Goal: Information Seeking & Learning: Learn about a topic

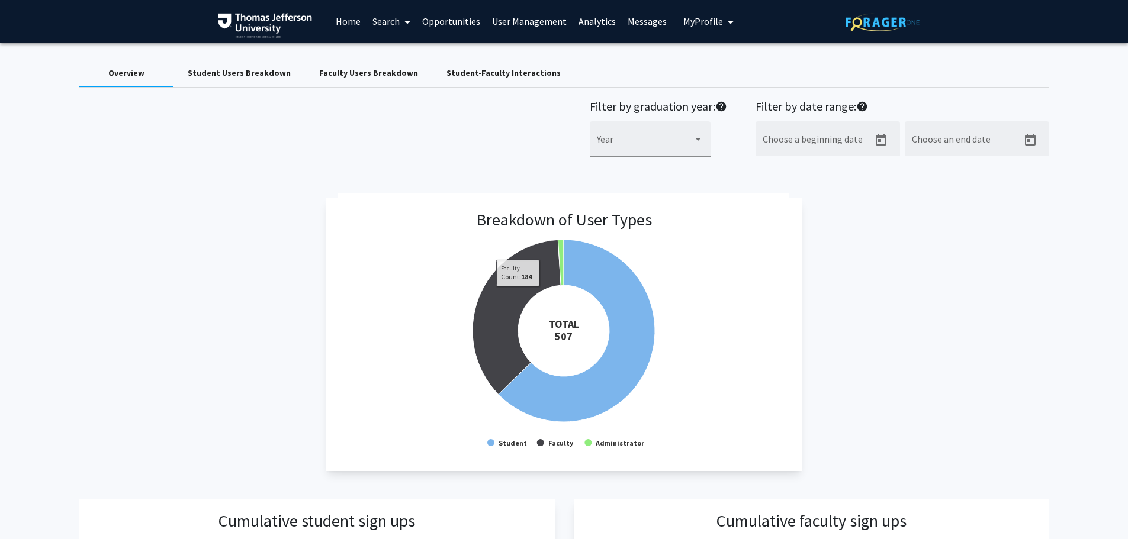
click at [275, 73] on div "Student Users Breakdown" at bounding box center [239, 73] width 103 height 12
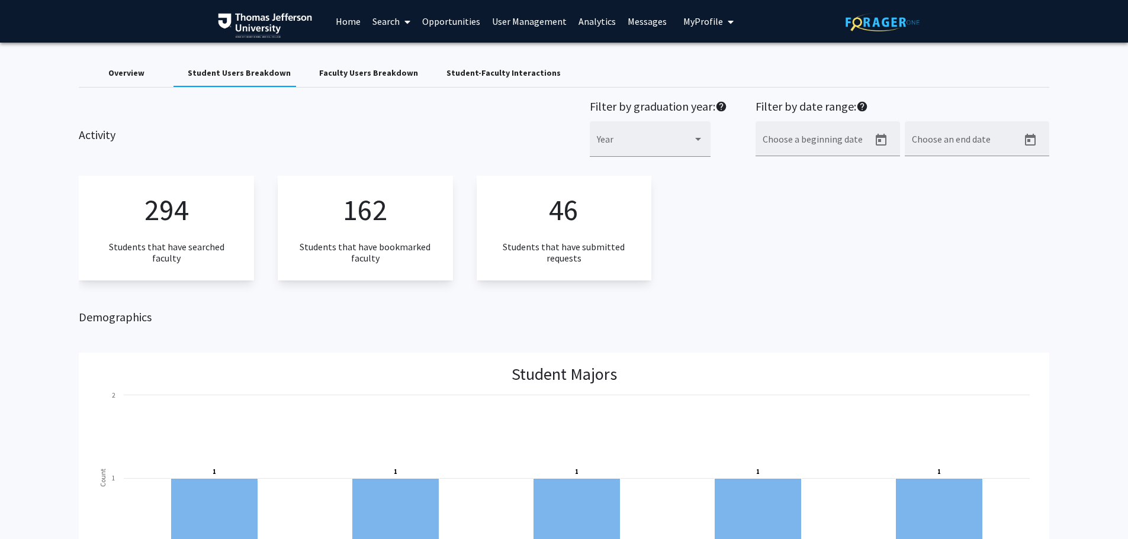
click at [388, 76] on div "Faculty Users Breakdown" at bounding box center [368, 73] width 99 height 12
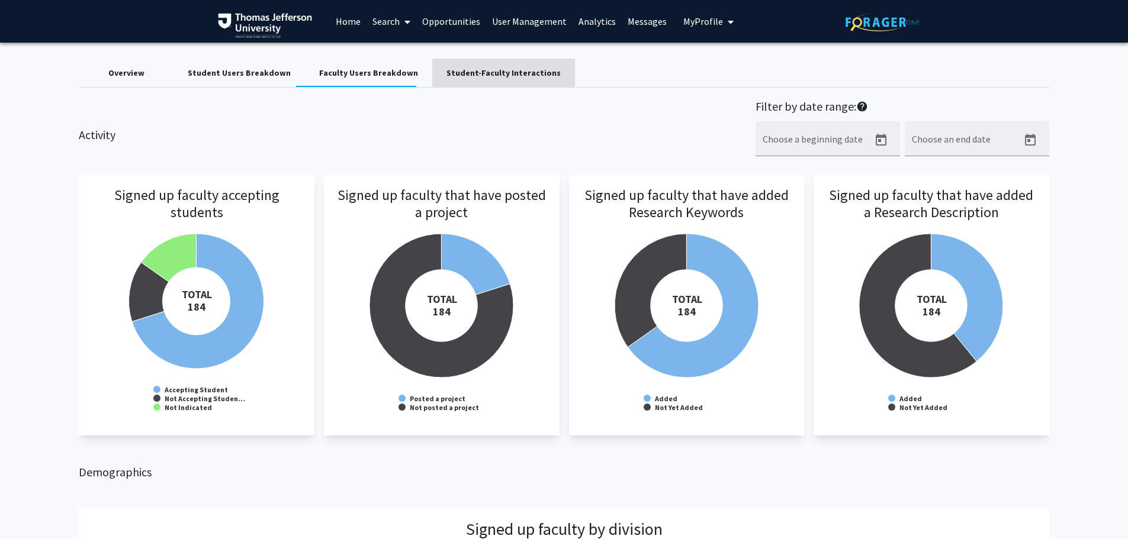
click at [545, 86] on div "Student-Faculty Interactions" at bounding box center [503, 73] width 143 height 28
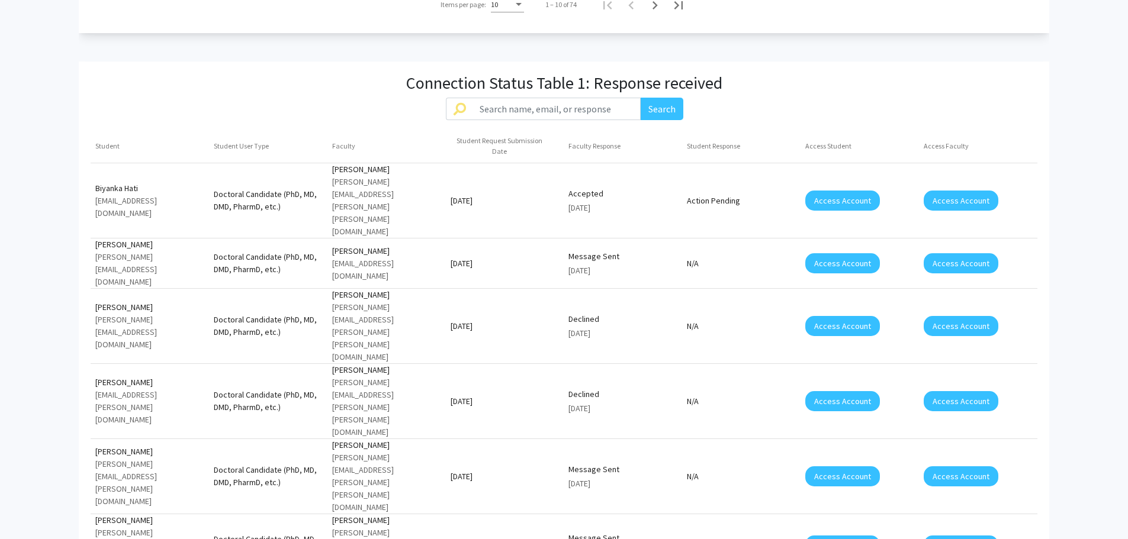
scroll to position [947, 0]
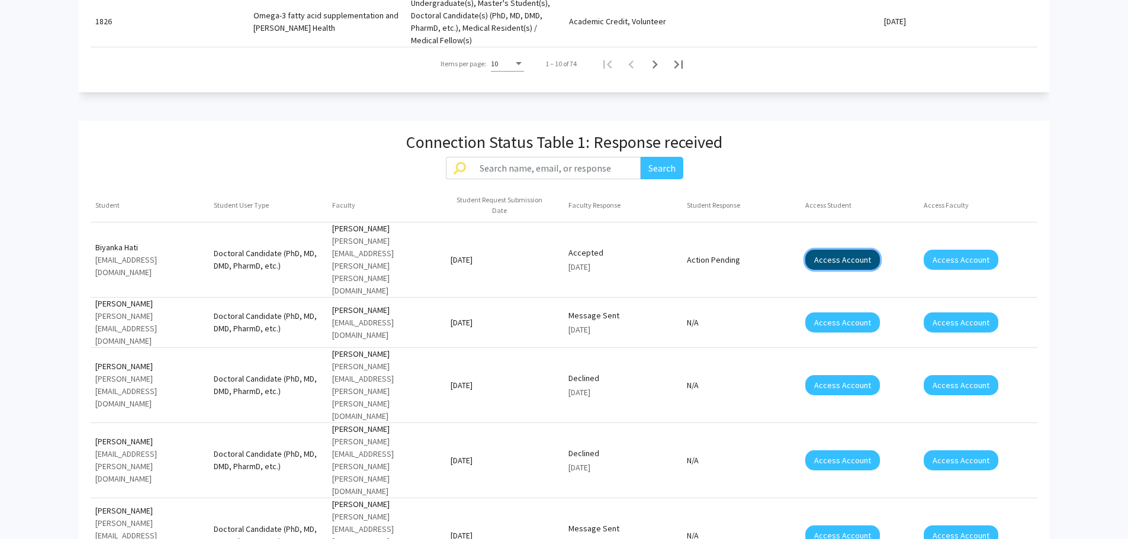
click at [841, 250] on button "Access Account" at bounding box center [842, 260] width 75 height 20
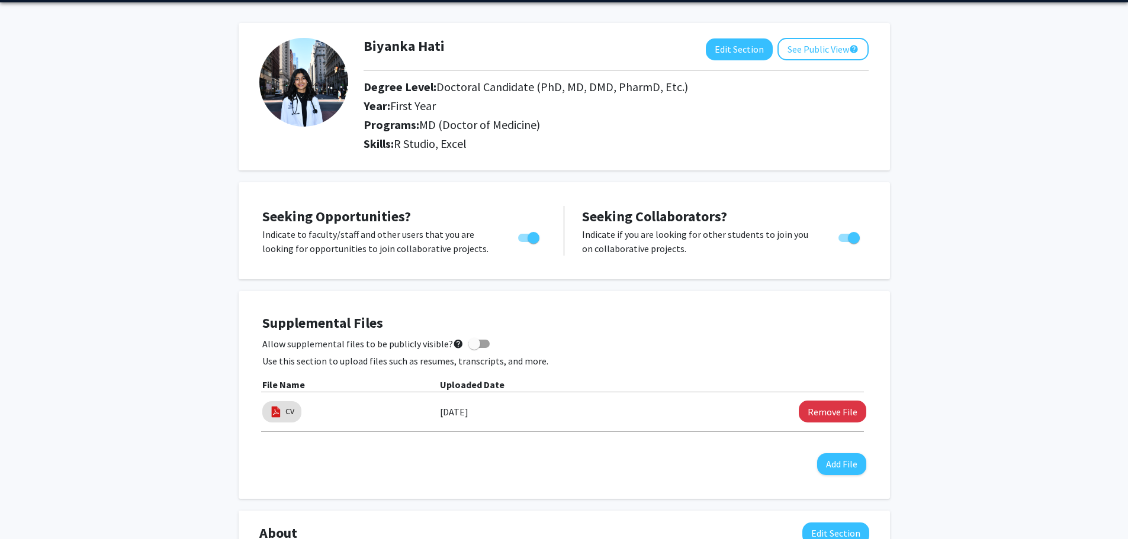
scroll to position [7, 0]
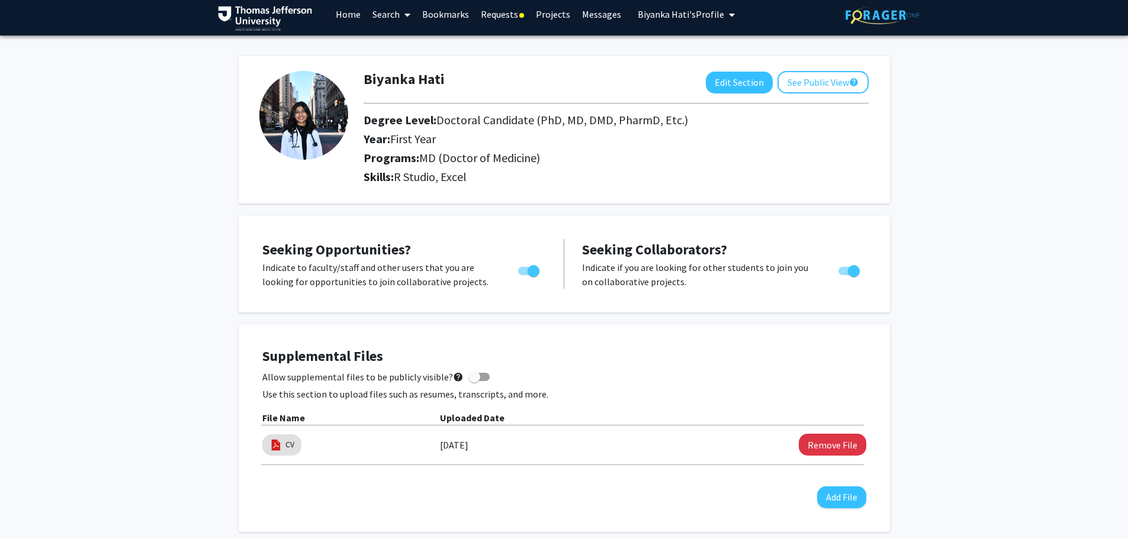
click at [709, 9] on span "Biyanka Hati's Profile" at bounding box center [681, 14] width 86 height 12
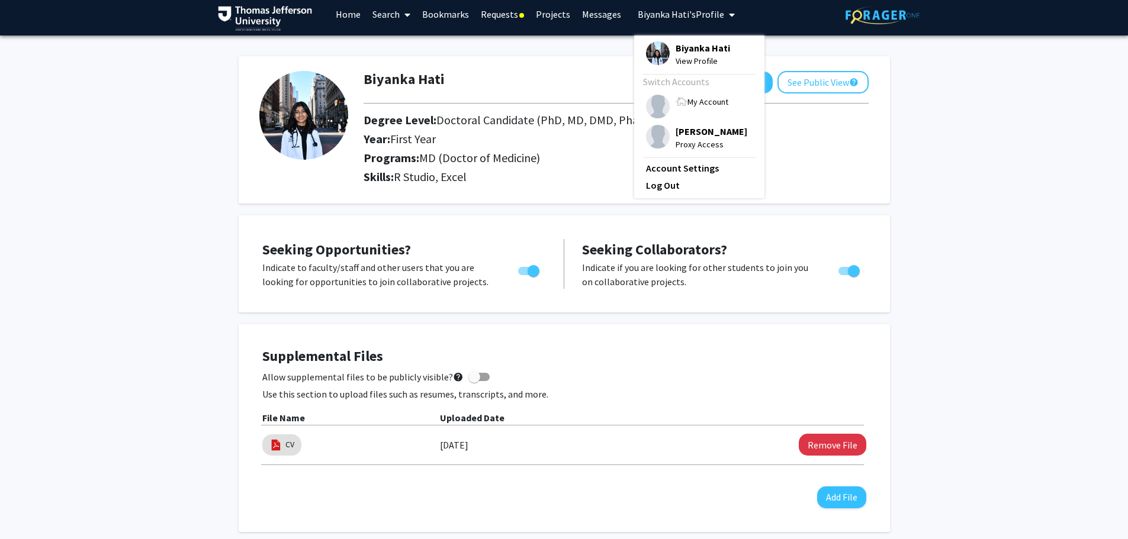
click at [704, 99] on span "My Account" at bounding box center [708, 102] width 41 height 11
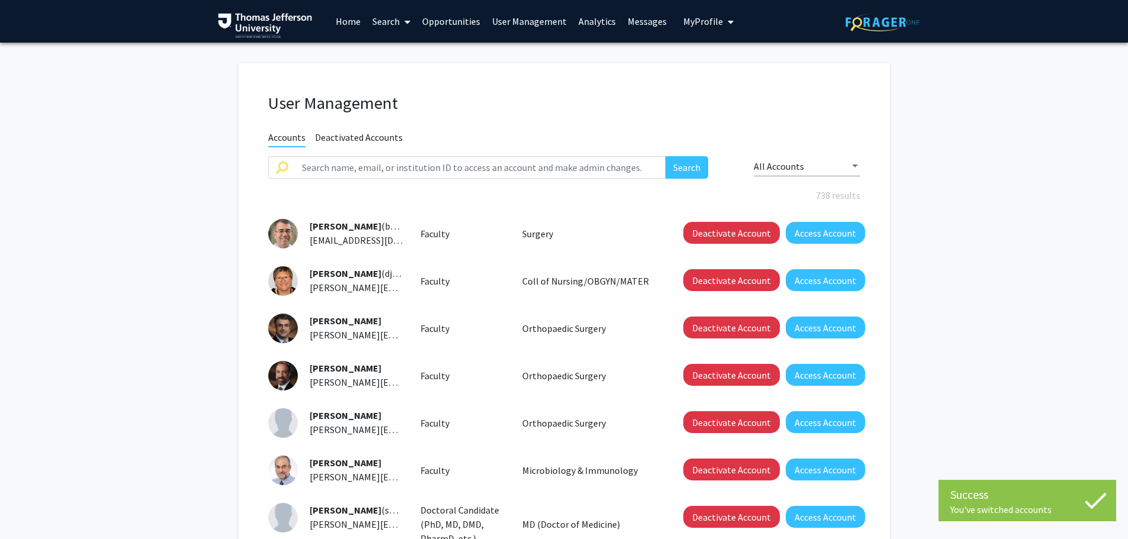
click at [350, 23] on link "Home" at bounding box center [348, 21] width 37 height 41
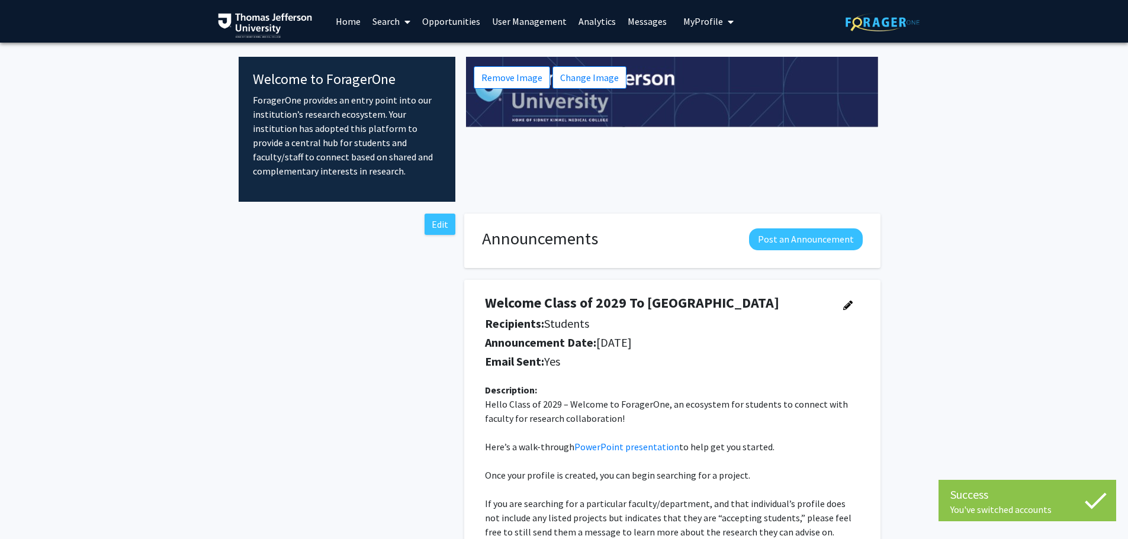
click at [592, 23] on link "Analytics" at bounding box center [597, 21] width 49 height 41
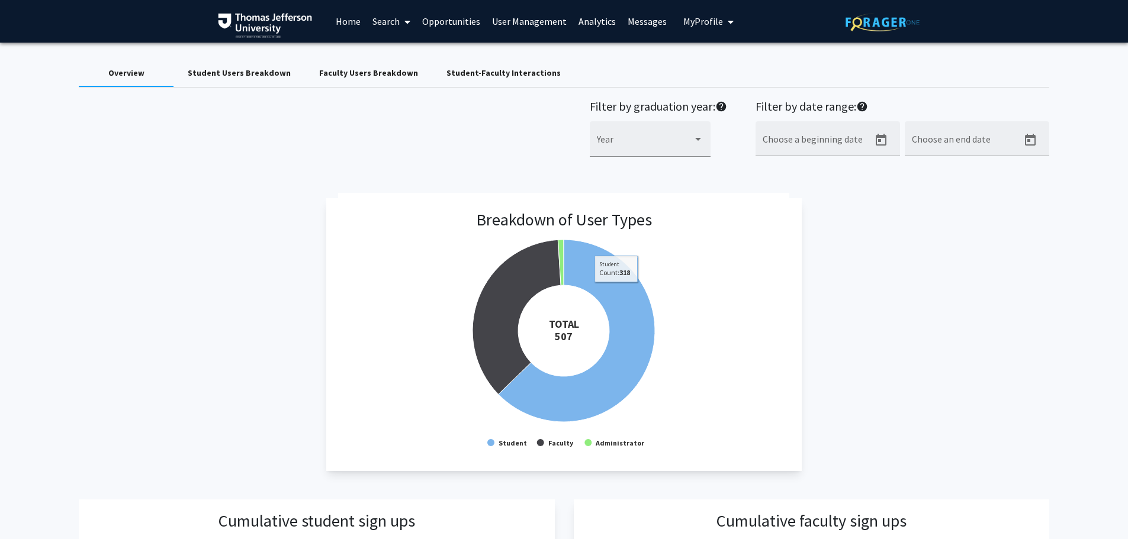
click at [388, 86] on div "Faculty Users Breakdown" at bounding box center [368, 73] width 127 height 28
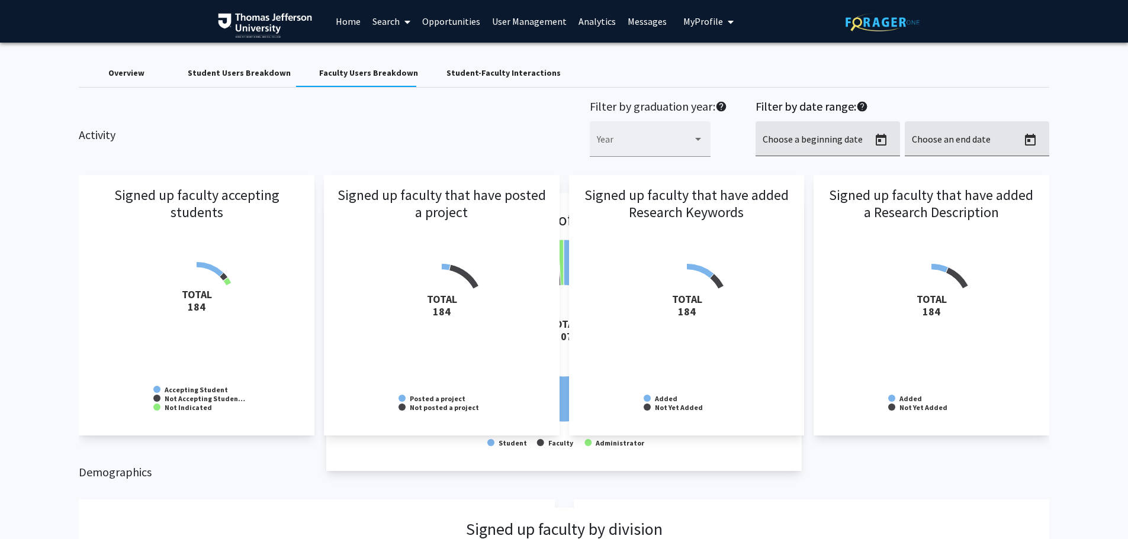
click at [515, 73] on div "Student-Faculty Interactions" at bounding box center [504, 73] width 114 height 12
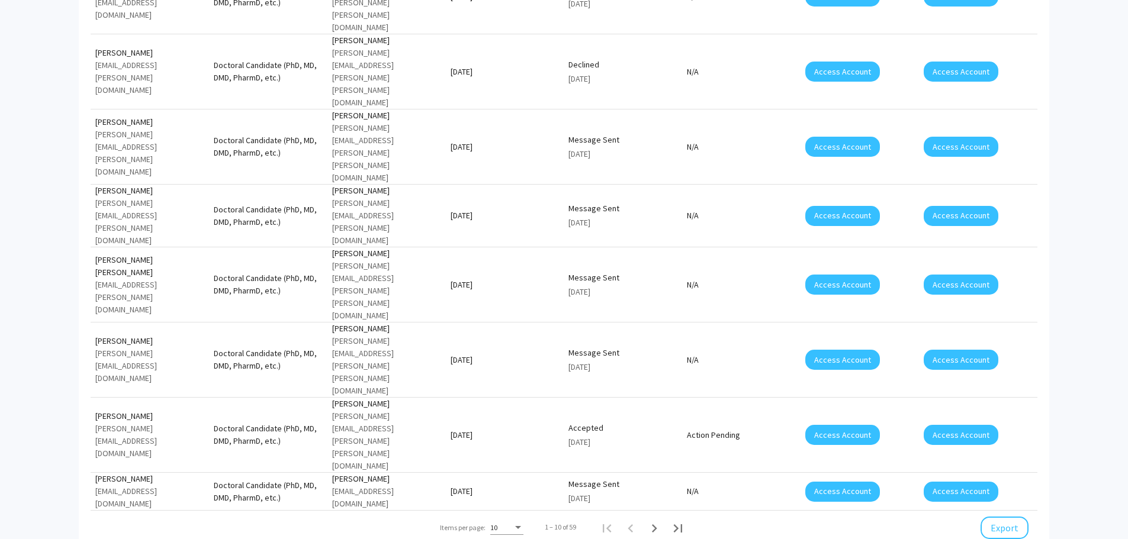
scroll to position [1066, 0]
